Goal: Transaction & Acquisition: Purchase product/service

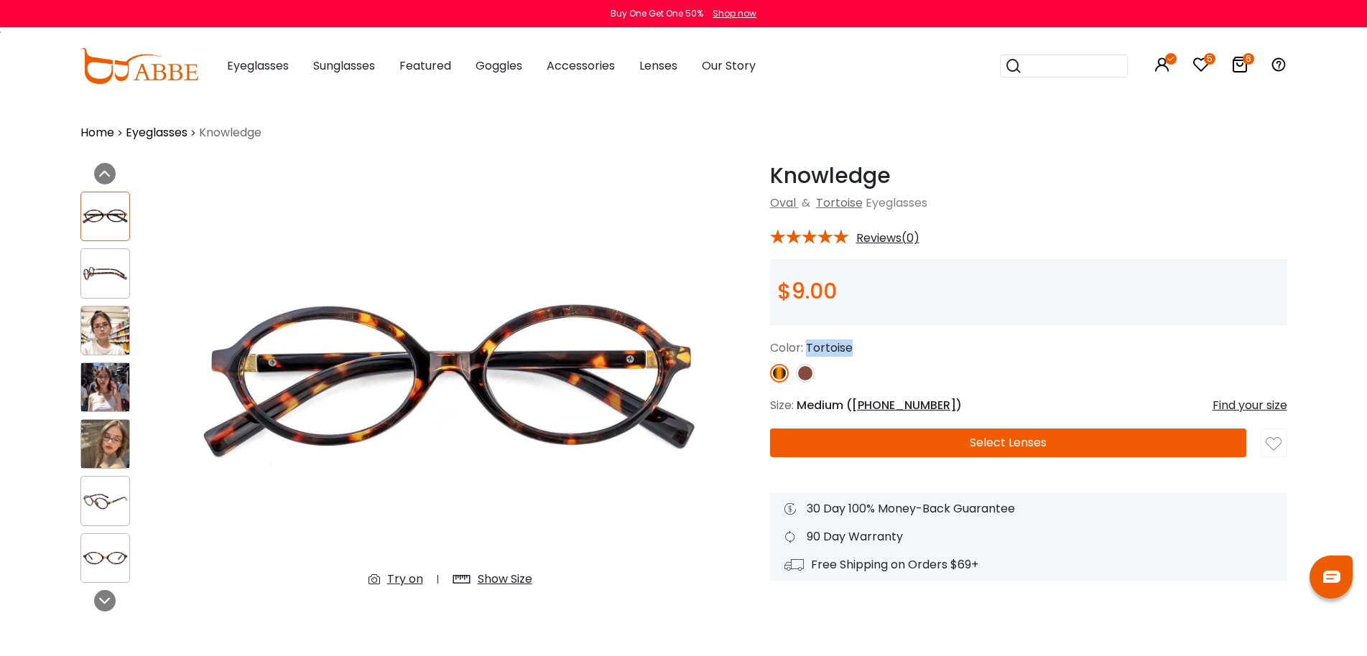
click at [806, 371] on img at bounding box center [805, 373] width 19 height 19
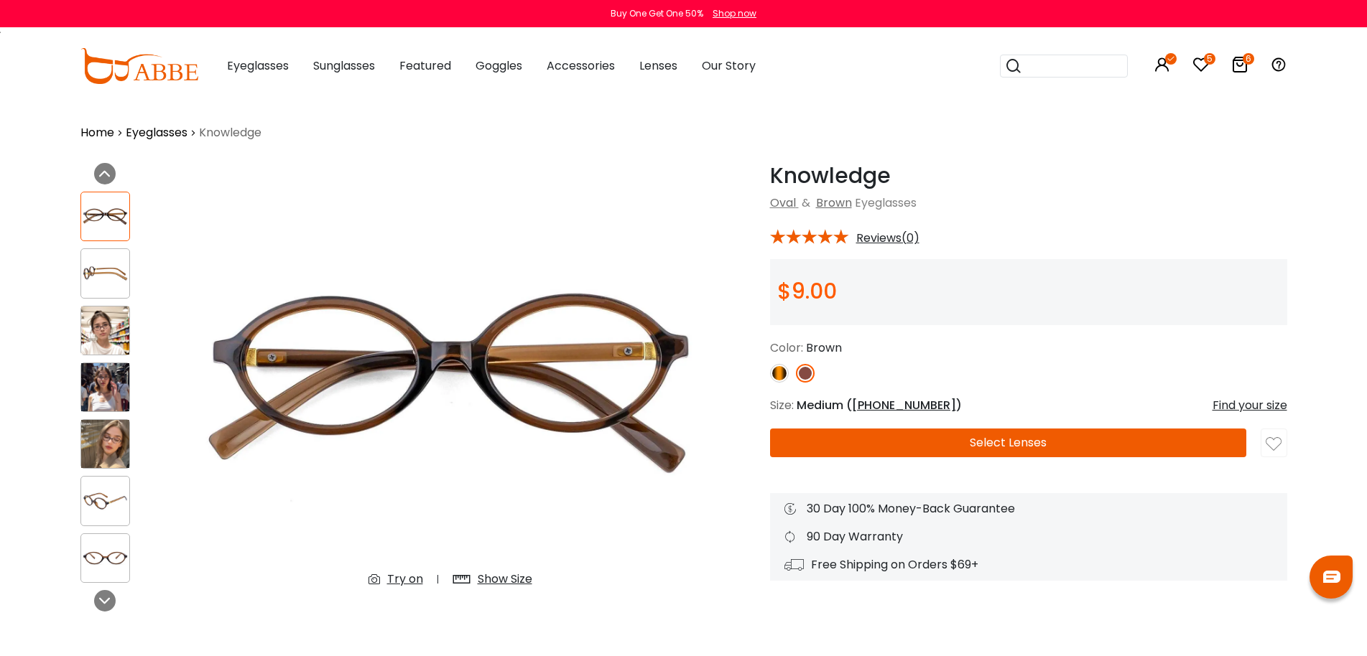
click at [828, 348] on span "Brown" at bounding box center [824, 348] width 36 height 17
copy span "Brown"
drag, startPoint x: 931, startPoint y: 201, endPoint x: 770, endPoint y: 203, distance: 160.9
click at [770, 203] on div "Oval & Brown Eyeglasses" at bounding box center [1028, 203] width 517 height 17
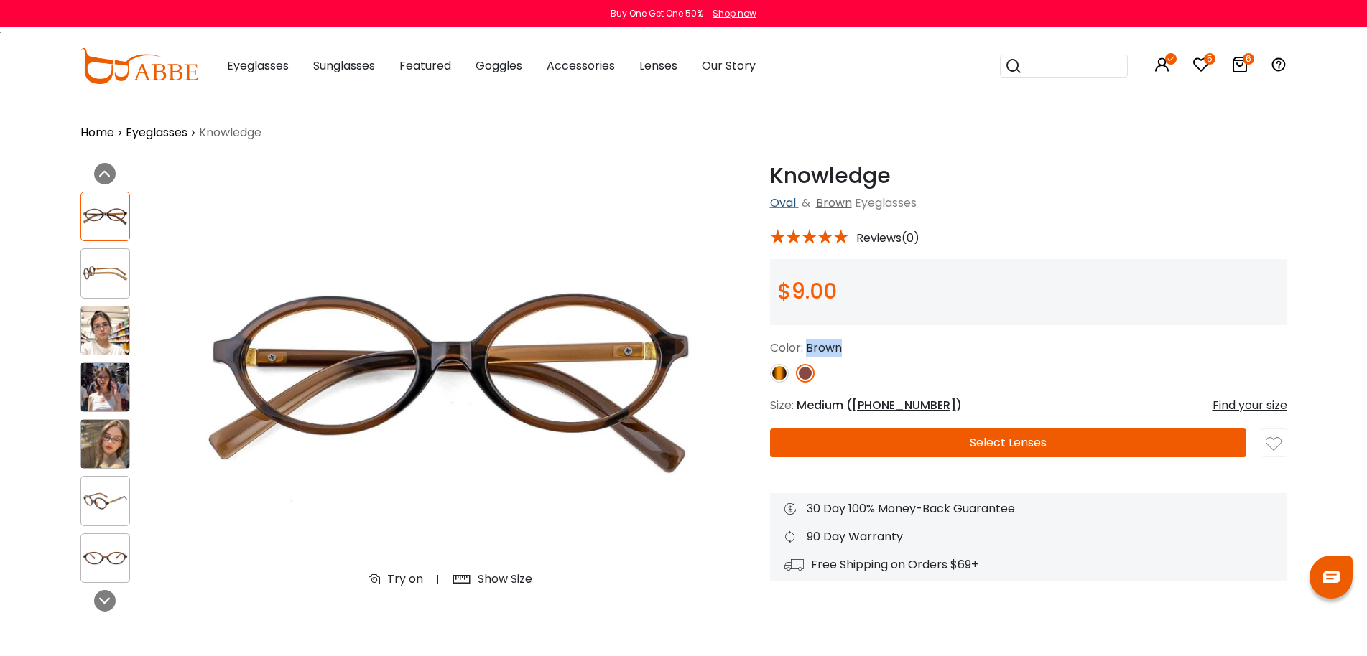
copy div "Oval & Brown Eyeglasses"
click at [975, 228] on div "* Reviews(0)" at bounding box center [1028, 235] width 517 height 19
click at [832, 353] on span "Brown" at bounding box center [824, 348] width 36 height 17
copy span "Brown"
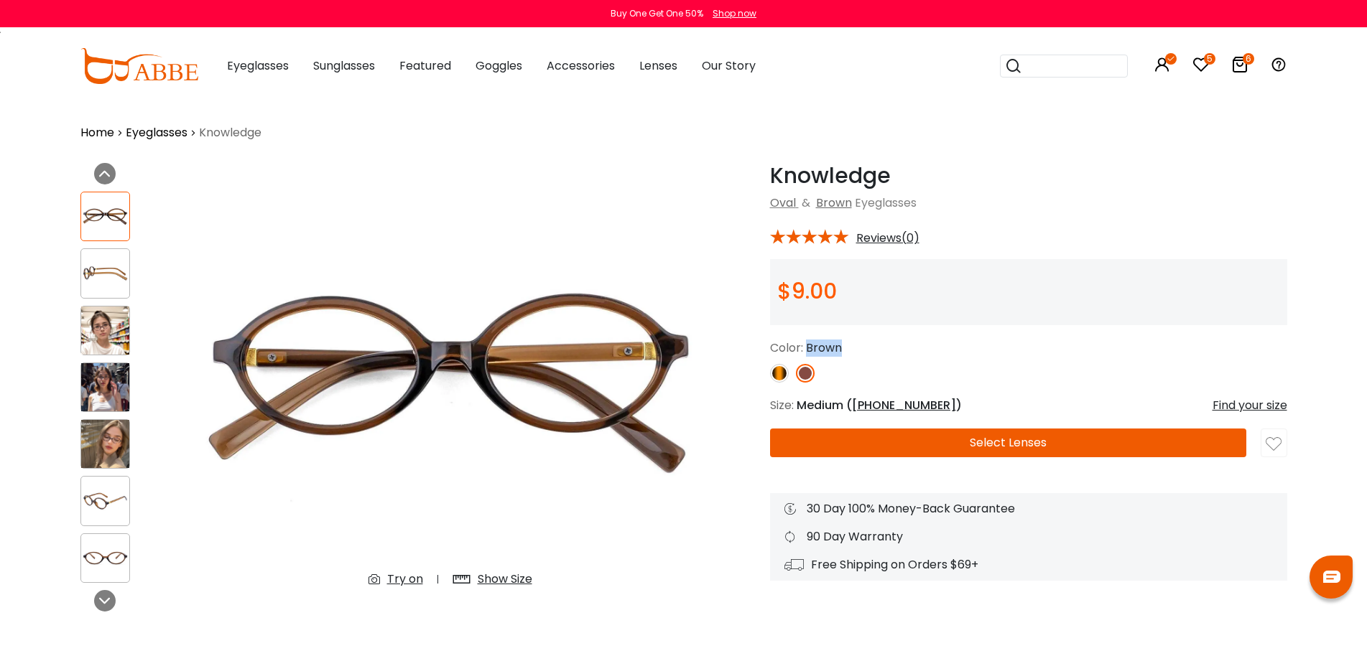
click at [780, 371] on img at bounding box center [779, 373] width 19 height 19
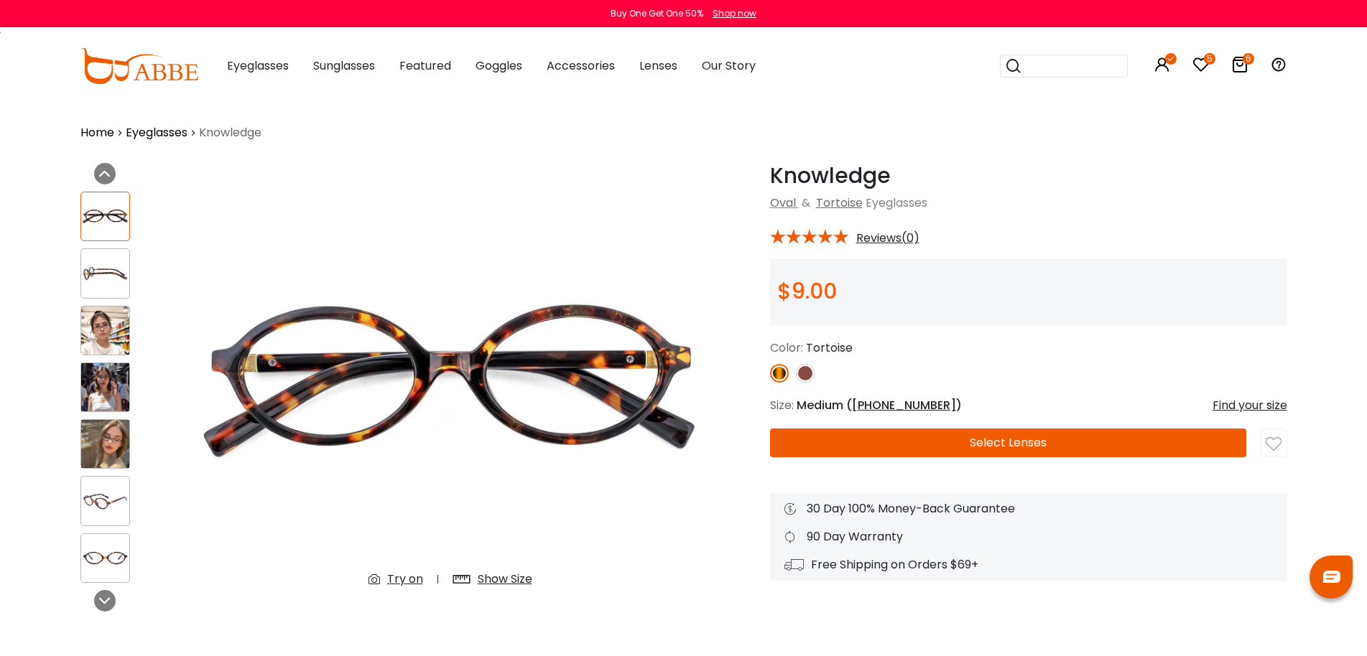
click at [873, 358] on div "Color: Tortoise" at bounding box center [1028, 361] width 517 height 43
click at [827, 345] on span "Tortoise" at bounding box center [829, 348] width 47 height 17
copy span "Tortoise"
click at [863, 172] on h1 "Knowledge" at bounding box center [1028, 176] width 517 height 26
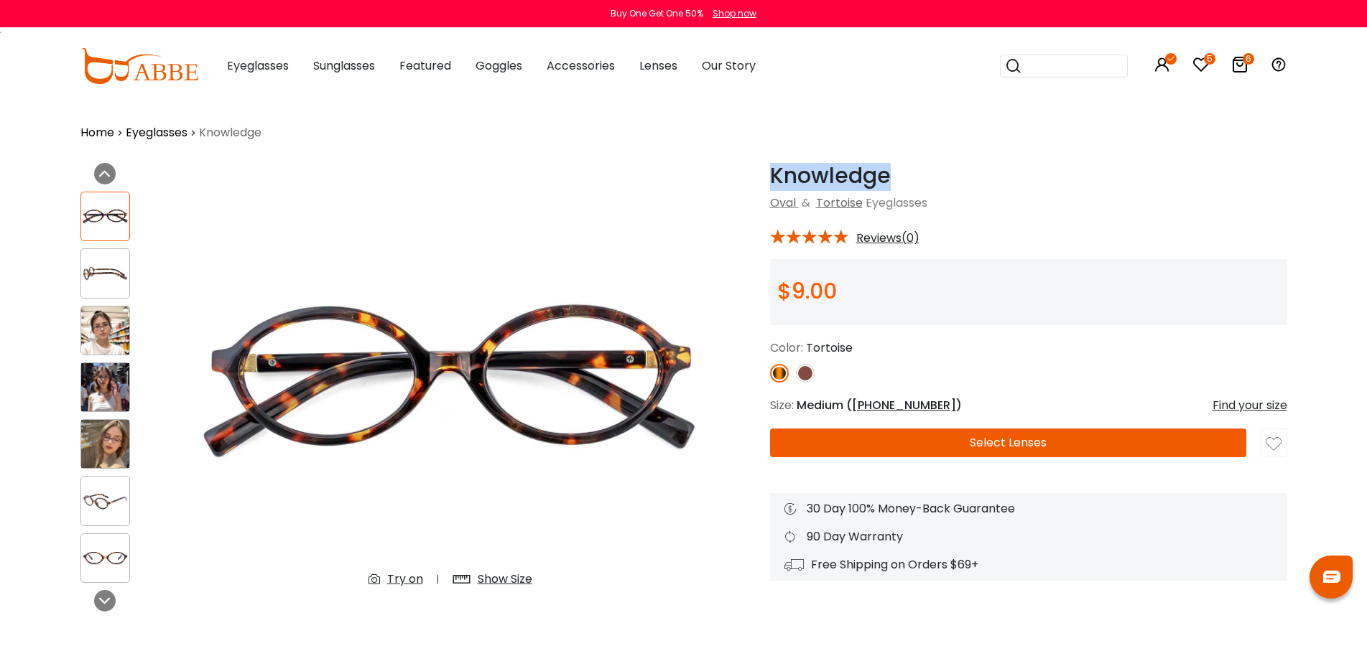
click at [863, 172] on h1 "Knowledge" at bounding box center [1028, 176] width 517 height 26
copy h1 "Knowledge"
